Goal: Entertainment & Leisure: Consume media (video, audio)

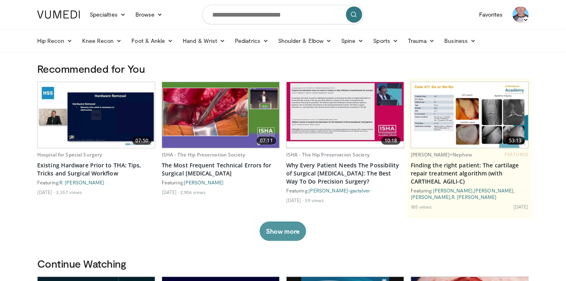
click at [282, 231] on button "Show more" at bounding box center [283, 231] width 47 height 19
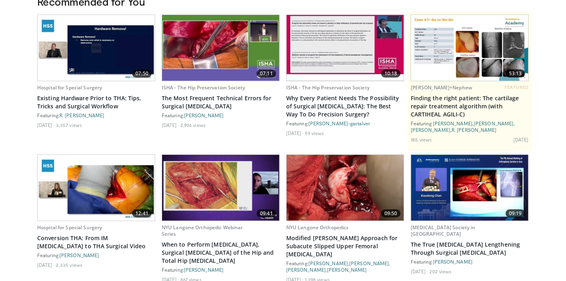
scroll to position [121, 0]
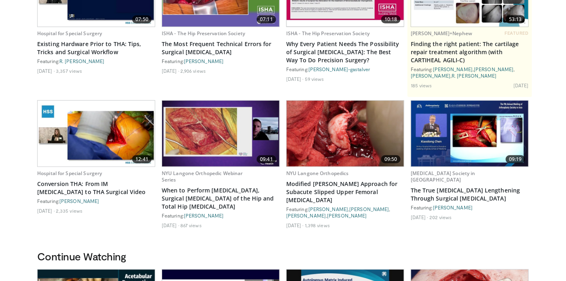
click at [365, 138] on img at bounding box center [345, 134] width 117 height 66
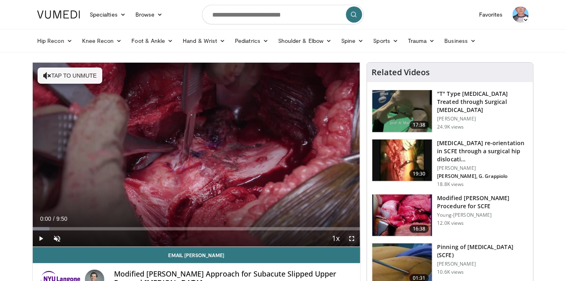
click at [354, 237] on span "Video Player" at bounding box center [352, 239] width 16 height 16
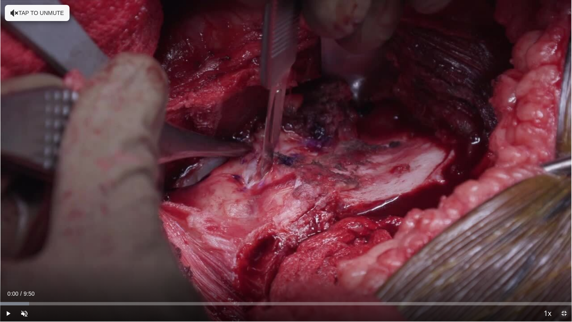
click at [567, 281] on span "Video Player" at bounding box center [564, 313] width 16 height 16
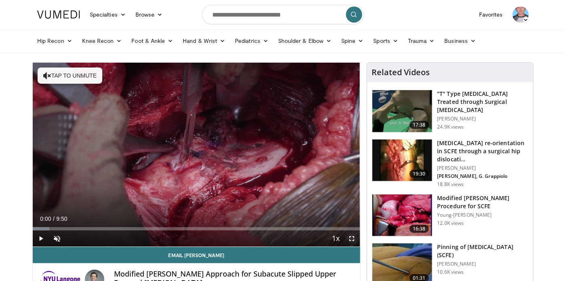
click at [352, 241] on span "Video Player" at bounding box center [352, 239] width 16 height 16
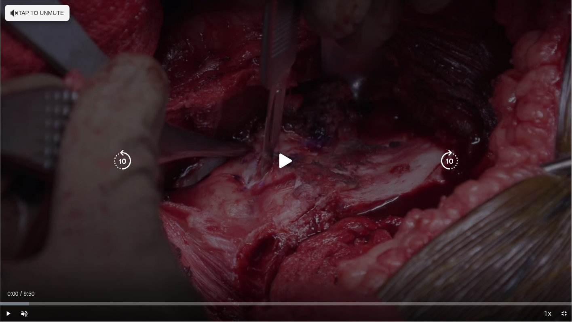
click at [282, 159] on icon "Video Player" at bounding box center [286, 161] width 23 height 23
click at [229, 95] on div "10 seconds Tap to unmute" at bounding box center [286, 161] width 572 height 322
click at [255, 90] on div "10 seconds Tap to unmute" at bounding box center [286, 161] width 572 height 322
click at [271, 231] on div "10 seconds Tap to unmute" at bounding box center [286, 161] width 572 height 322
click at [352, 237] on div "10 seconds Tap to unmute" at bounding box center [286, 161] width 572 height 322
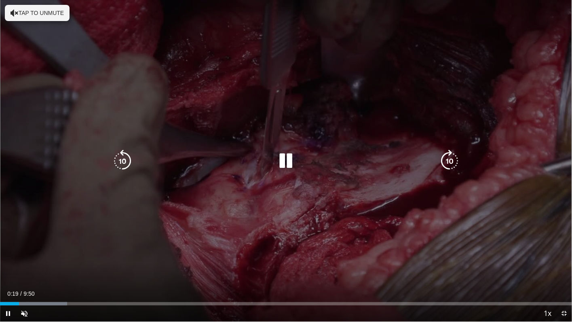
click at [368, 212] on div "10 seconds Tap to unmute" at bounding box center [286, 161] width 572 height 322
click at [282, 157] on icon "Video Player" at bounding box center [286, 161] width 23 height 23
click at [13, 12] on icon "Video Player" at bounding box center [15, 13] width 8 height 8
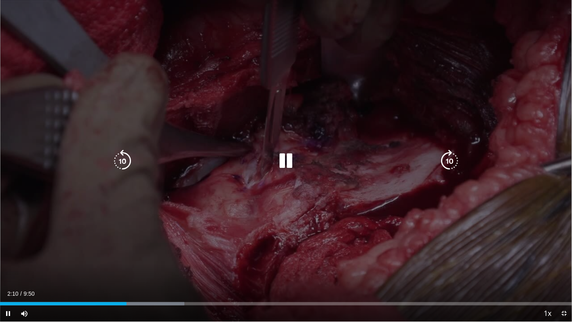
click at [290, 161] on icon "Video Player" at bounding box center [286, 161] width 23 height 23
click at [261, 188] on div "10 seconds Tap to unmute" at bounding box center [286, 161] width 572 height 322
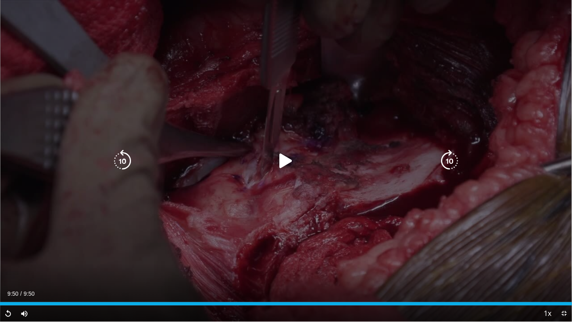
click at [357, 269] on div "10 seconds Tap to unmute" at bounding box center [286, 161] width 572 height 322
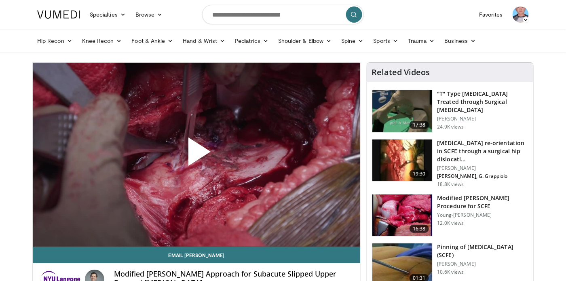
click at [197, 155] on span "Video Player" at bounding box center [197, 155] width 0 height 0
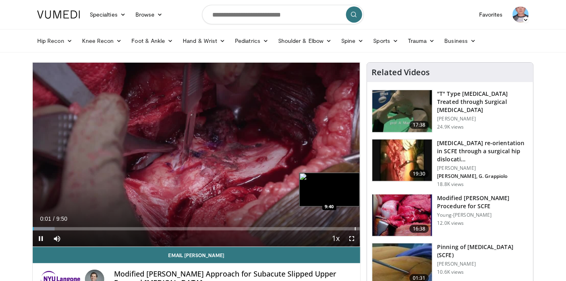
click at [355, 227] on div "Progress Bar" at bounding box center [355, 228] width 1 height 3
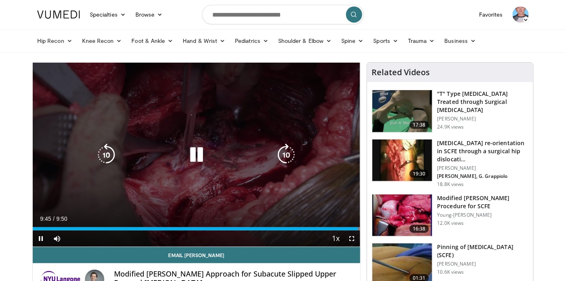
click at [199, 152] on icon "Video Player" at bounding box center [196, 155] width 23 height 23
